Goal: Connect with others: Connect with others

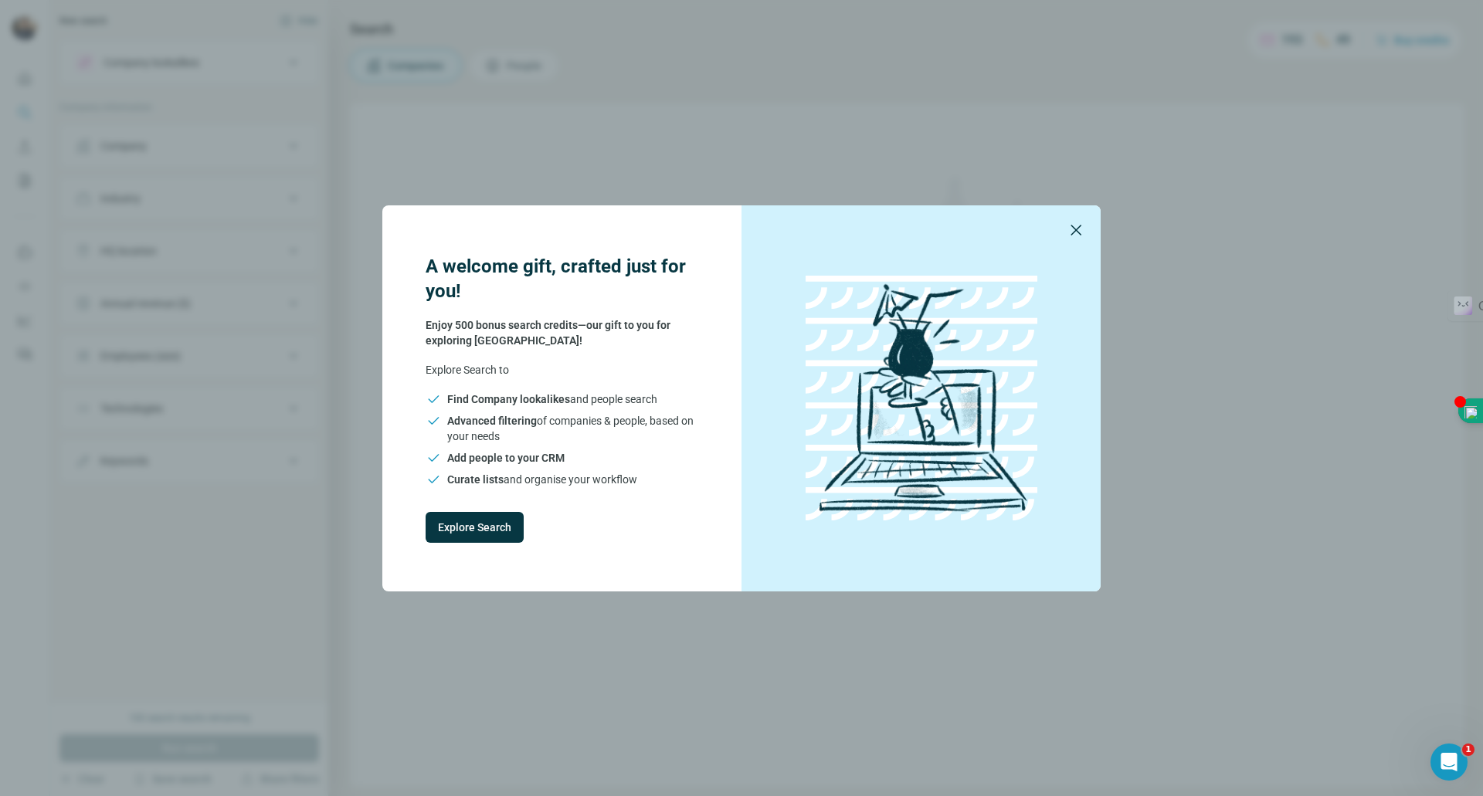
click at [1063, 228] on button "button" at bounding box center [1075, 230] width 37 height 37
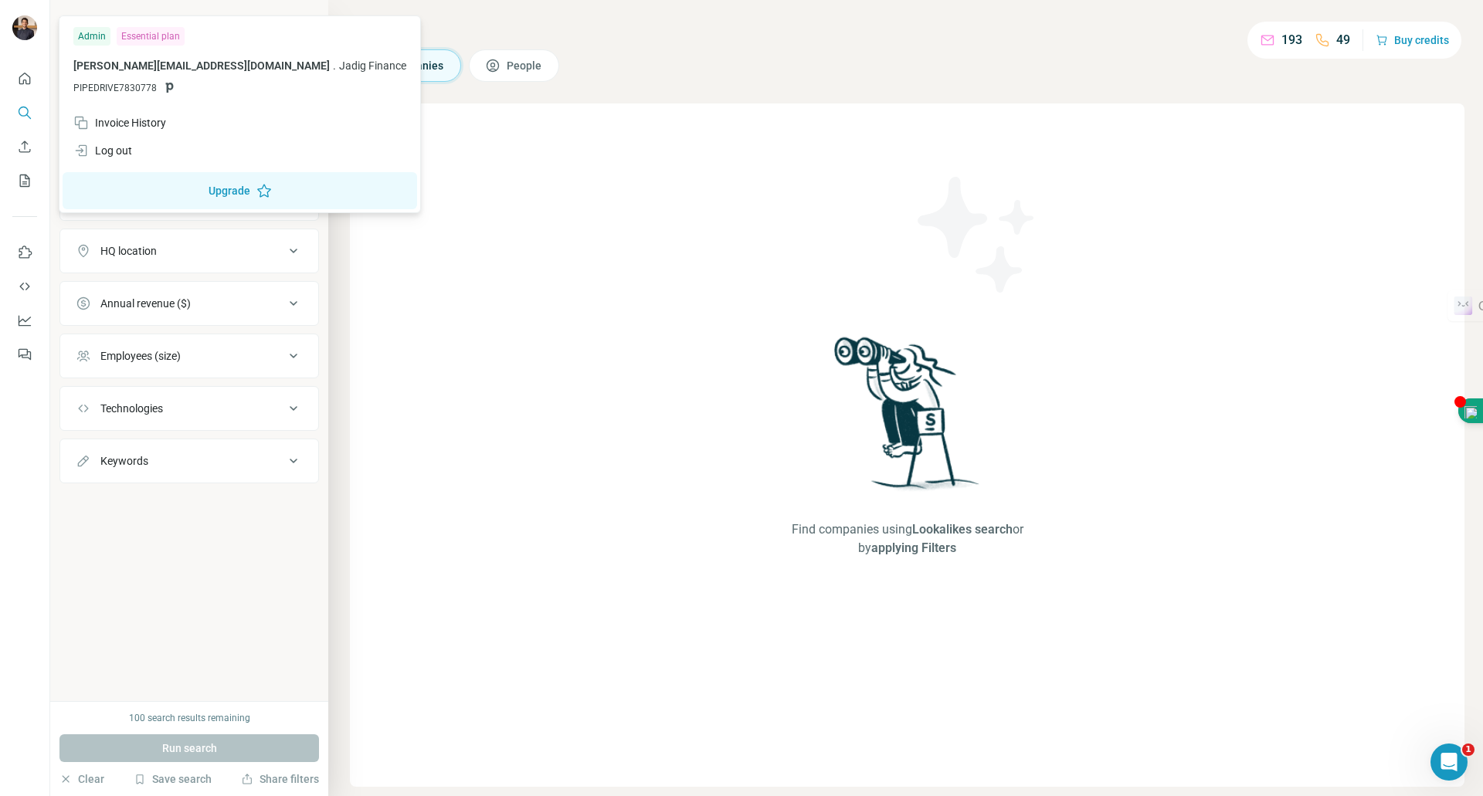
click at [29, 32] on img at bounding box center [24, 27] width 25 height 25
click at [111, 154] on div "Log out" at bounding box center [102, 150] width 59 height 15
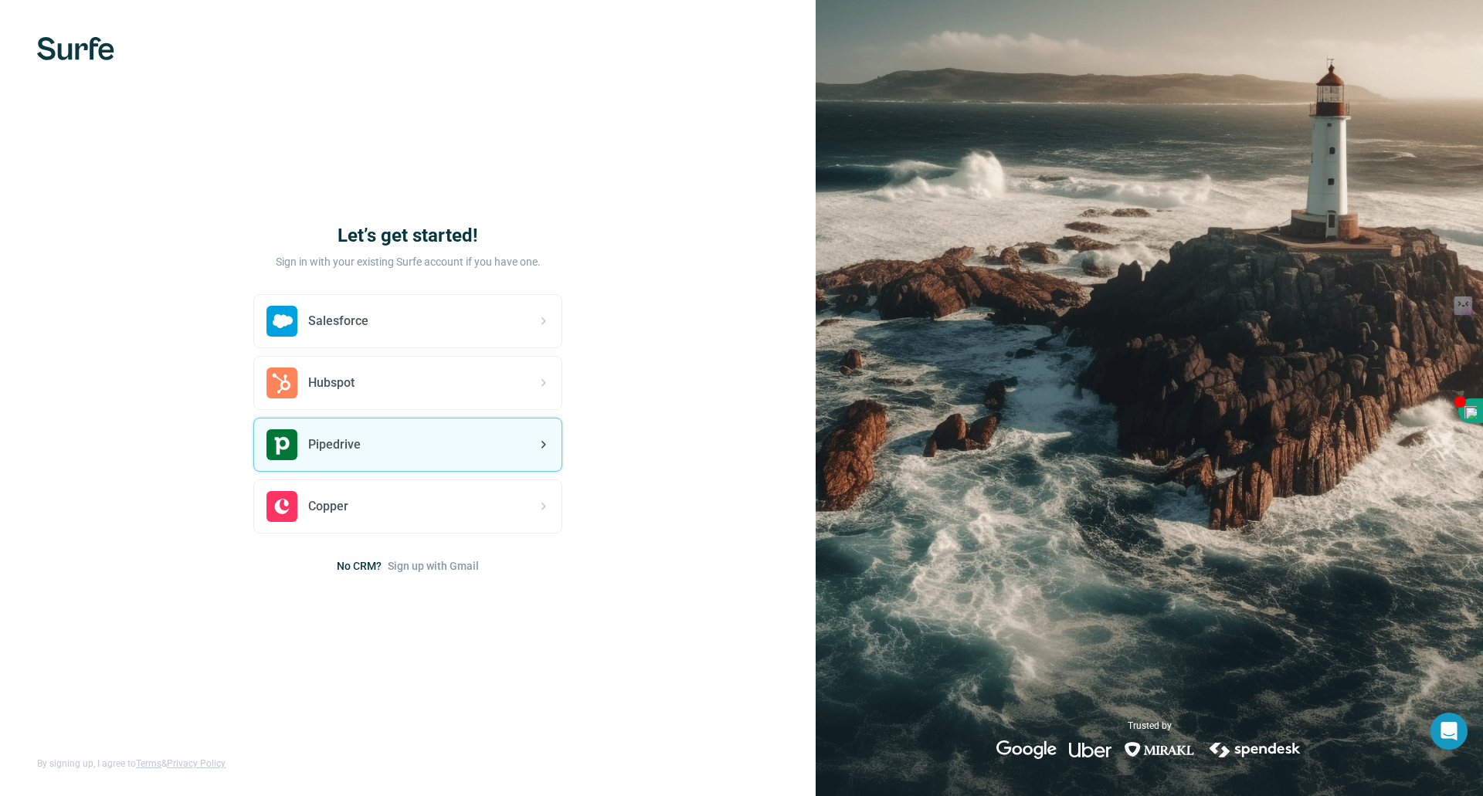
click at [376, 440] on div "Pipedrive" at bounding box center [407, 445] width 307 height 53
